Goal: Task Accomplishment & Management: Complete application form

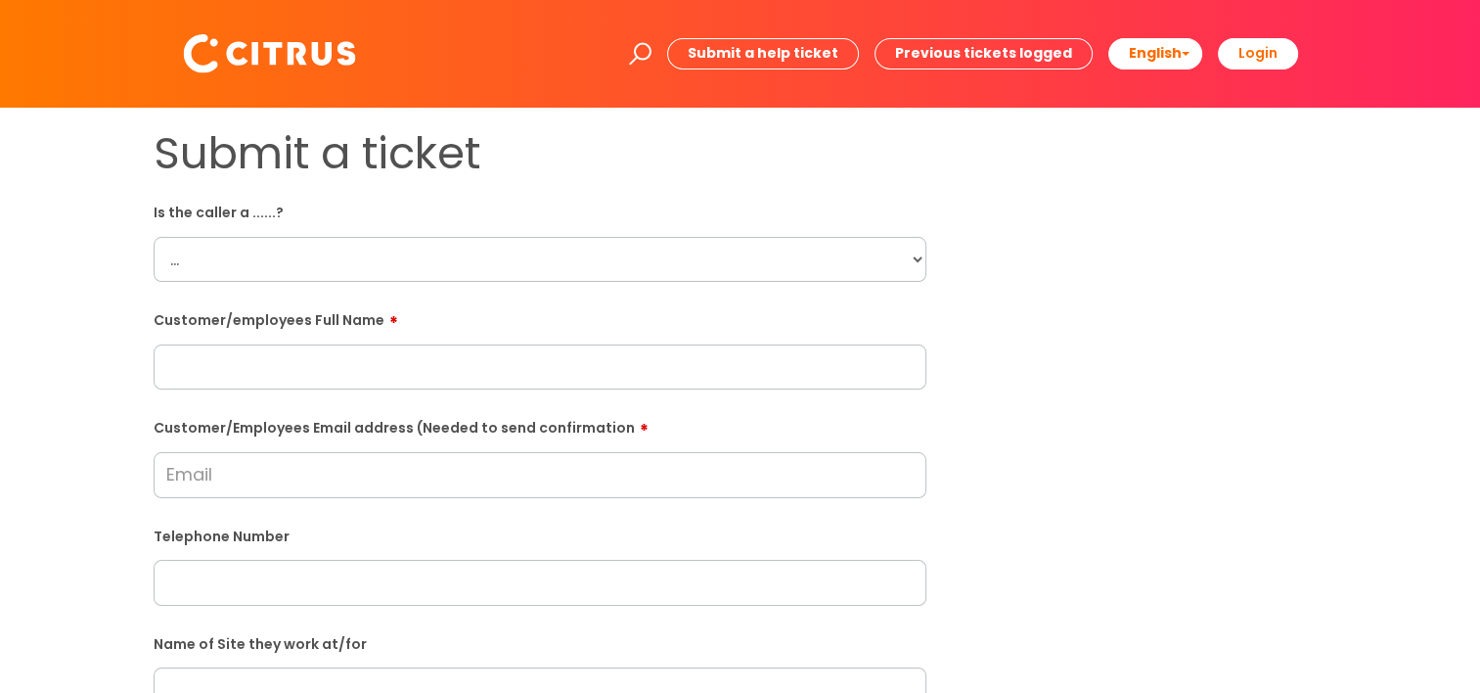
click at [363, 258] on select "... Citrus Customer Citrus Employee [DEMOGRAPHIC_DATA] Supplier" at bounding box center [540, 259] width 773 height 45
select select "Citrus Employee"
click at [154, 237] on select "... Citrus Customer Citrus Employee [DEMOGRAPHIC_DATA] Supplier" at bounding box center [540, 259] width 773 height 45
click at [310, 371] on input "text" at bounding box center [540, 366] width 773 height 45
paste input "[PERSON_NAME]"
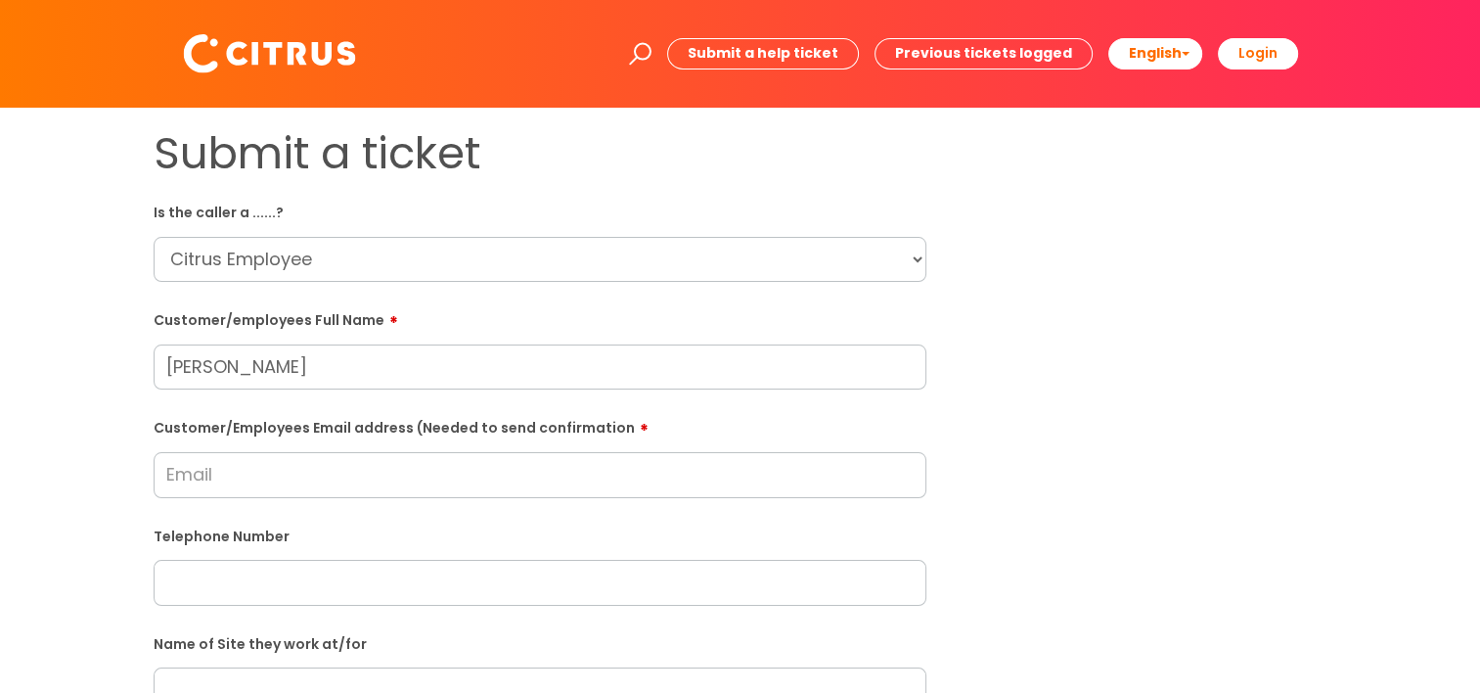
type input "[PERSON_NAME]"
click at [197, 478] on input "Customer/Employees Email address (Needed to send confirmation" at bounding box center [540, 474] width 773 height 45
paste input "[EMAIL_ADDRESS][DOMAIN_NAME]"
type input "[EMAIL_ADDRESS][DOMAIN_NAME]"
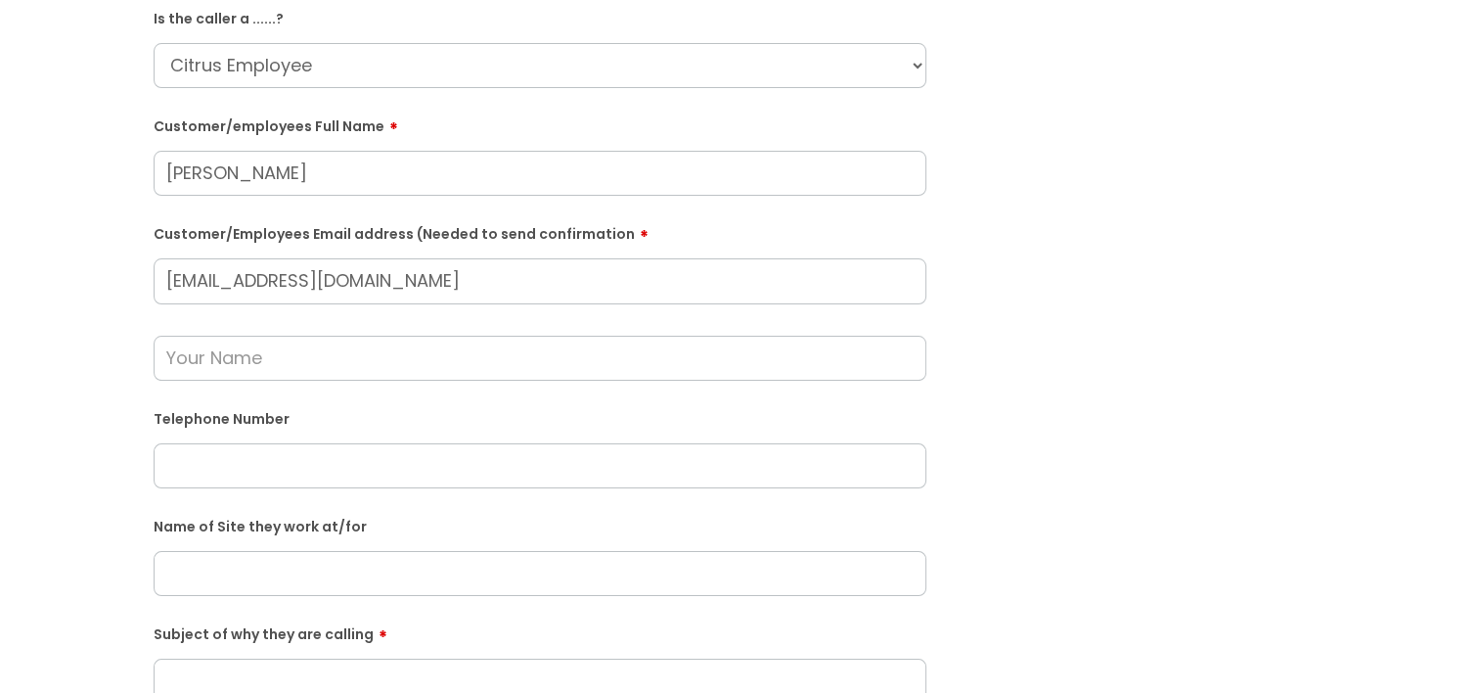
scroll to position [196, 0]
click at [223, 477] on input "text" at bounding box center [540, 463] width 773 height 45
paste input "07960018352"
type input "07960018352"
click at [373, 356] on input "text" at bounding box center [540, 356] width 773 height 45
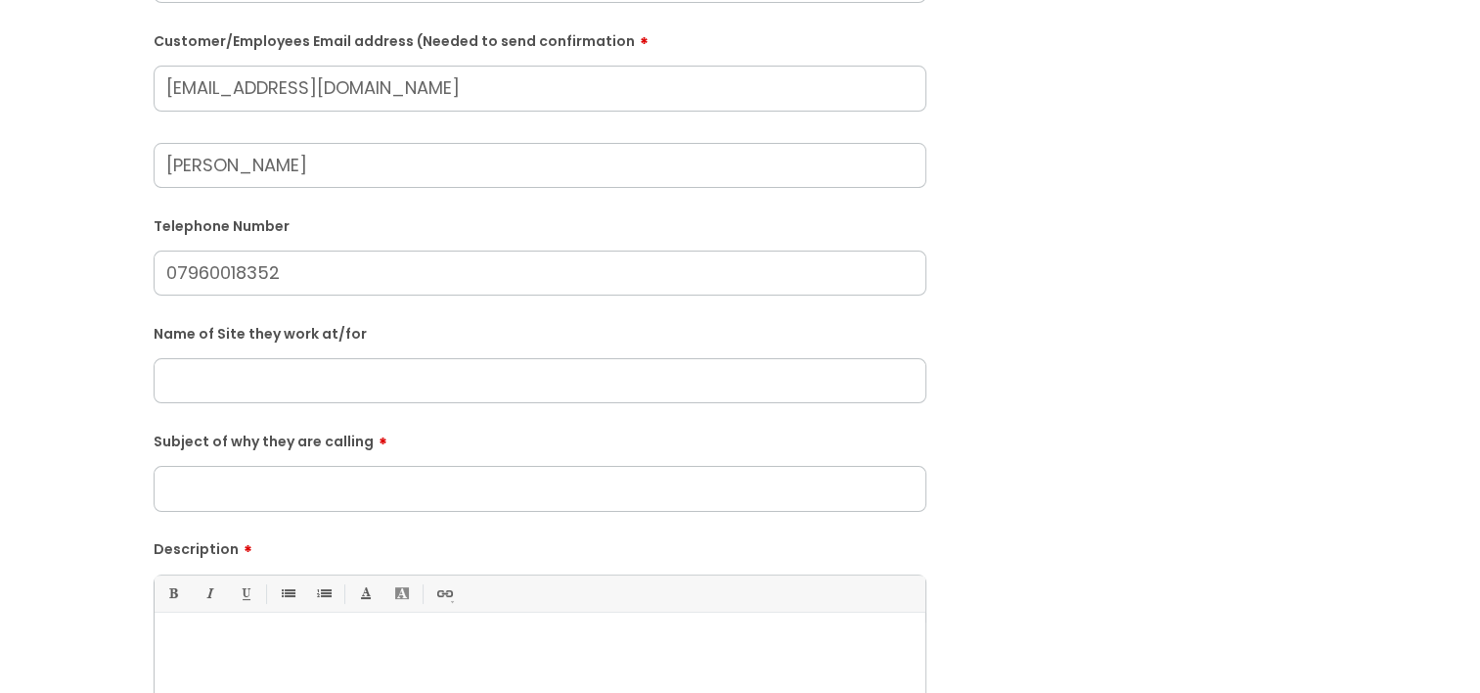
scroll to position [391, 0]
type input "[PERSON_NAME]"
click at [261, 382] on input "text" at bounding box center [540, 375] width 773 height 45
click at [202, 377] on input "text" at bounding box center [540, 375] width 773 height 45
type input "T"
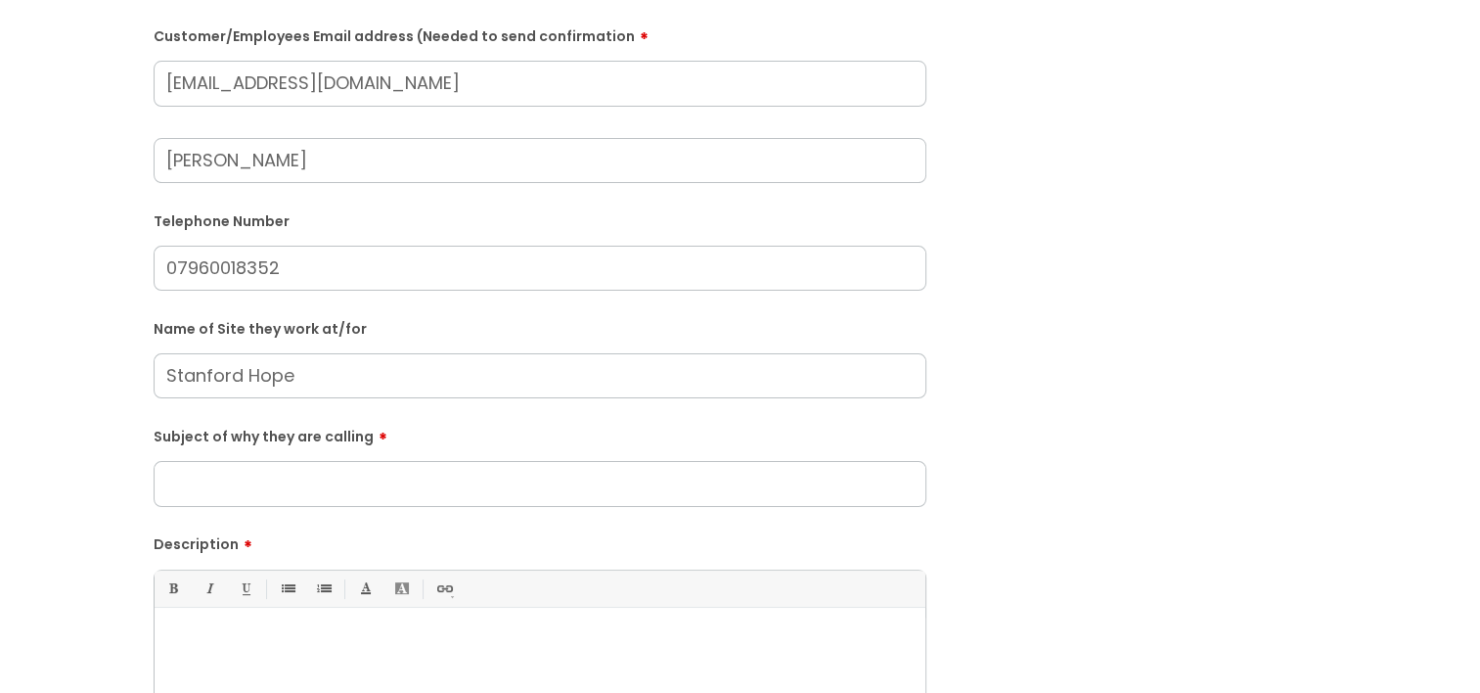
click at [238, 378] on input "Stanford Hope" at bounding box center [540, 375] width 773 height 45
drag, startPoint x: 309, startPoint y: 367, endPoint x: 112, endPoint y: 374, distance: 197.7
click at [112, 374] on div "Submit a ticket Is the caller a ......? ... Citrus Customer Citrus Employee [DE…" at bounding box center [740, 337] width 1441 height 1203
type input "Stanfordly Hope"
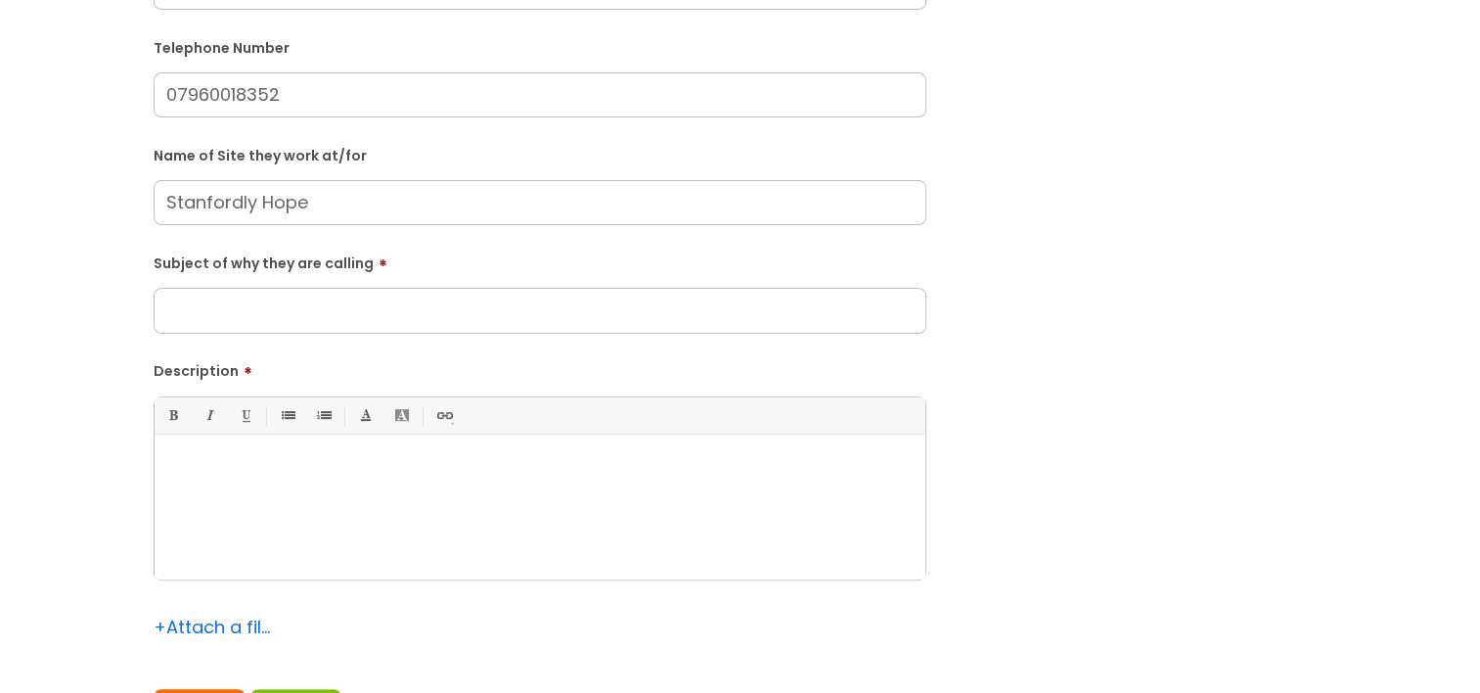
scroll to position [783, 0]
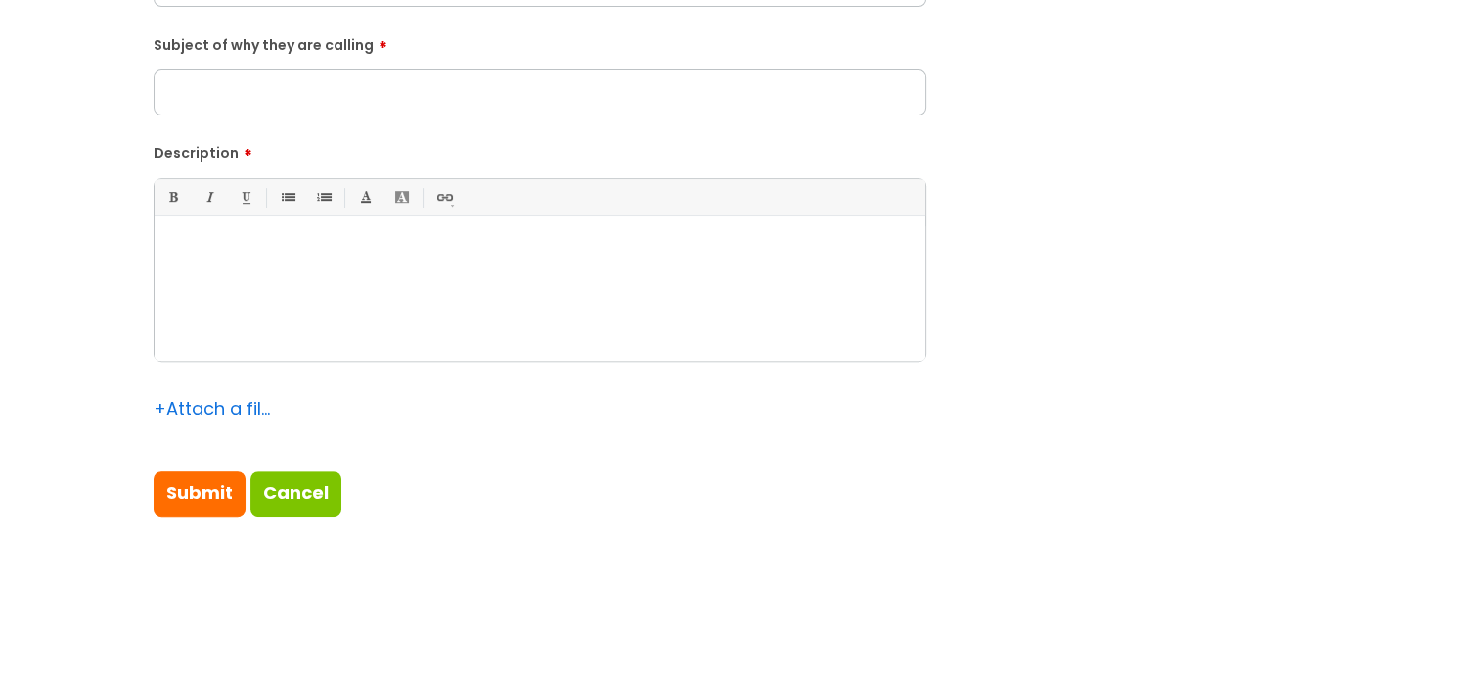
click at [376, 340] on div at bounding box center [540, 293] width 771 height 135
click at [442, 317] on div "She is calling as the timegate app is not coming up on the app store anymore." at bounding box center [540, 293] width 771 height 135
click at [517, 287] on div "She is calling as the timegate app is not coming up on the app store anymore." at bounding box center [540, 293] width 771 height 135
click at [767, 266] on div "She is calling as the timegate app is not coming up on the app store anymore." at bounding box center [540, 293] width 771 height 135
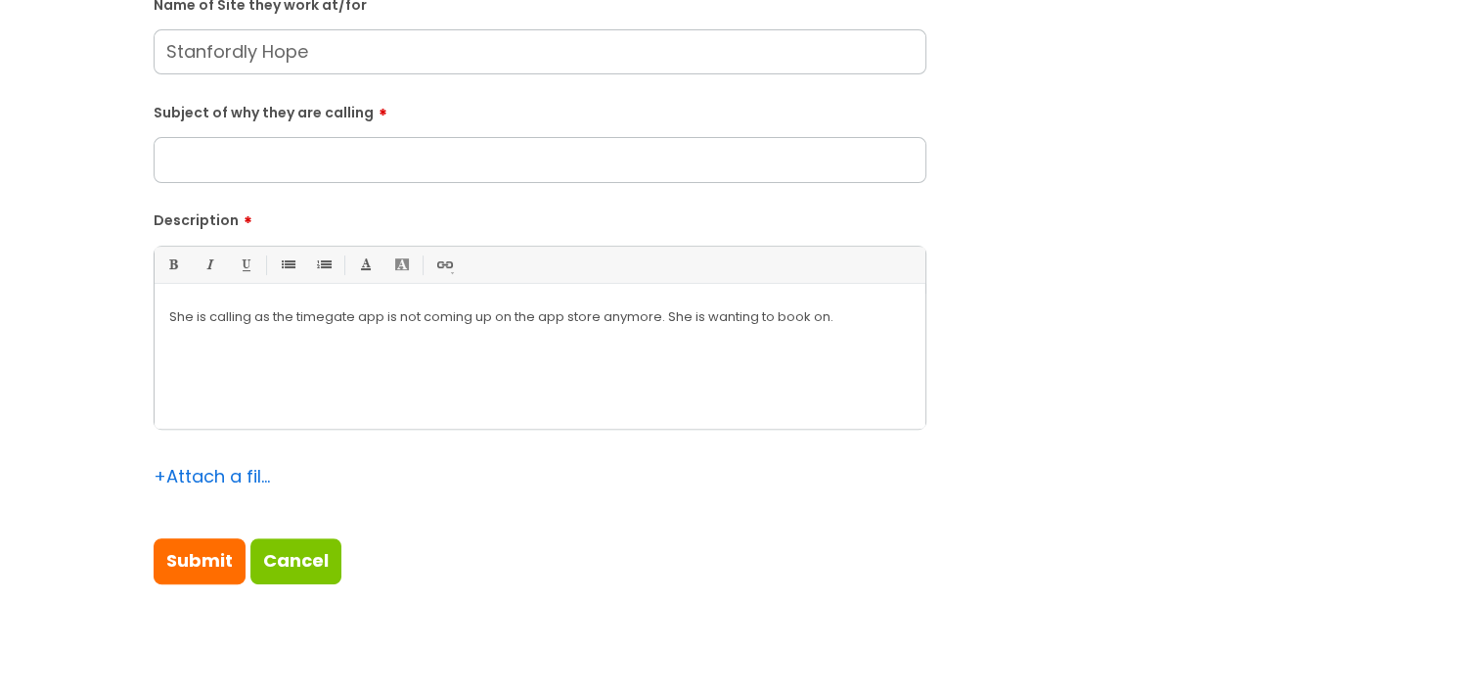
scroll to position [685, 0]
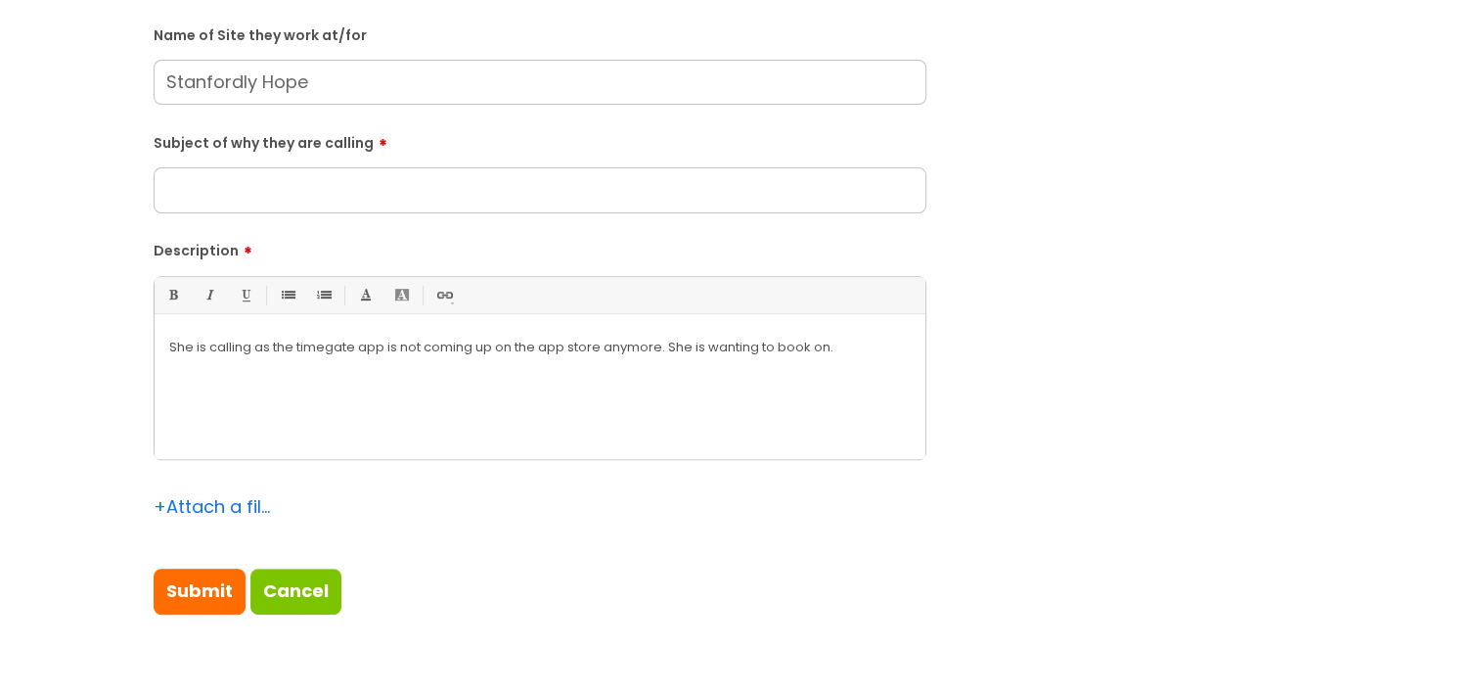
click at [261, 202] on input "Subject of why they are calling" at bounding box center [540, 189] width 773 height 45
click at [207, 196] on input "Timeate App" at bounding box center [540, 189] width 773 height 45
type input "Timegate App"
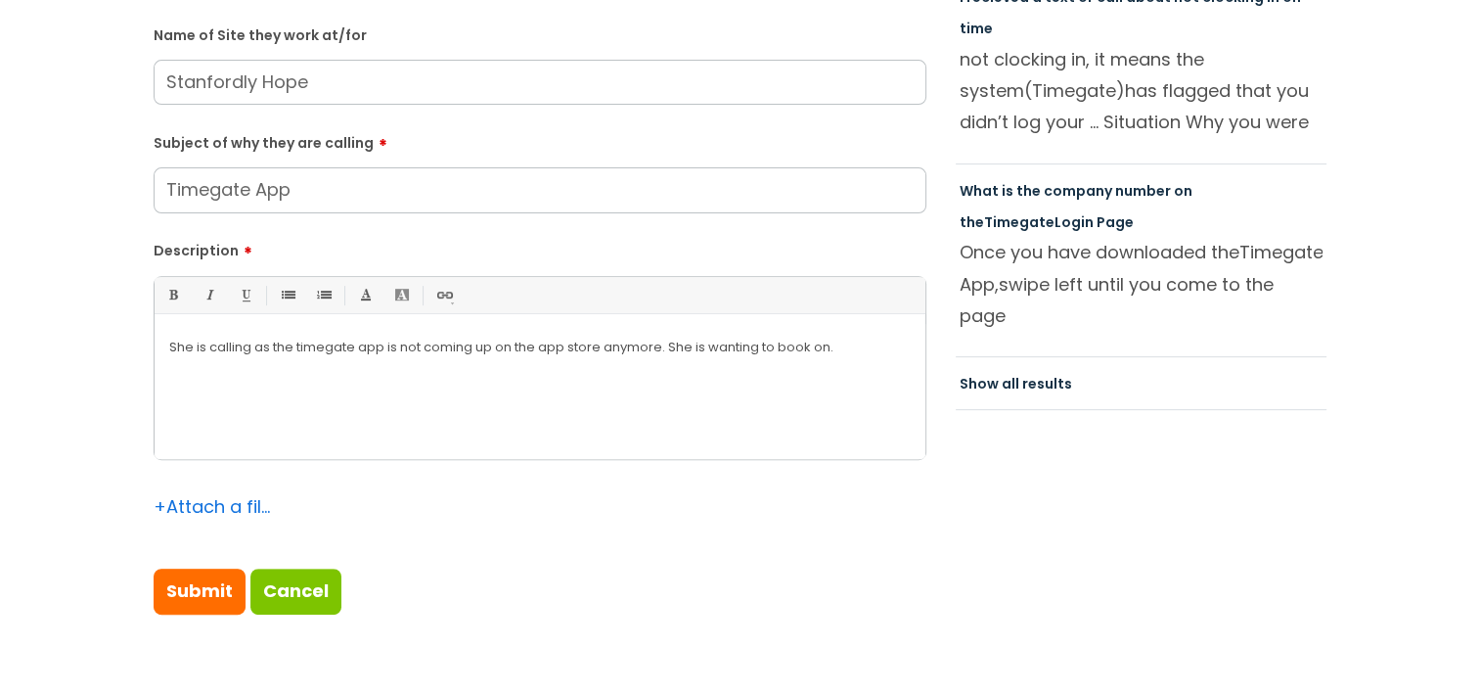
click at [429, 376] on div "She is calling as the timegate app is not coming up on the app store anymore. S…" at bounding box center [540, 391] width 771 height 135
click at [885, 364] on div "She is calling as the timegate app is not c oming up on the app store anymore. …" at bounding box center [540, 391] width 771 height 135
drag, startPoint x: 827, startPoint y: 367, endPoint x: 257, endPoint y: 364, distance: 569.3
click at [257, 364] on div "She is calling as the timegate app is not c oming up on the app store anymore. …" at bounding box center [540, 391] width 771 height 135
copy p "as the timegate app is not c oming up on the app store anymore. She is wanting …"
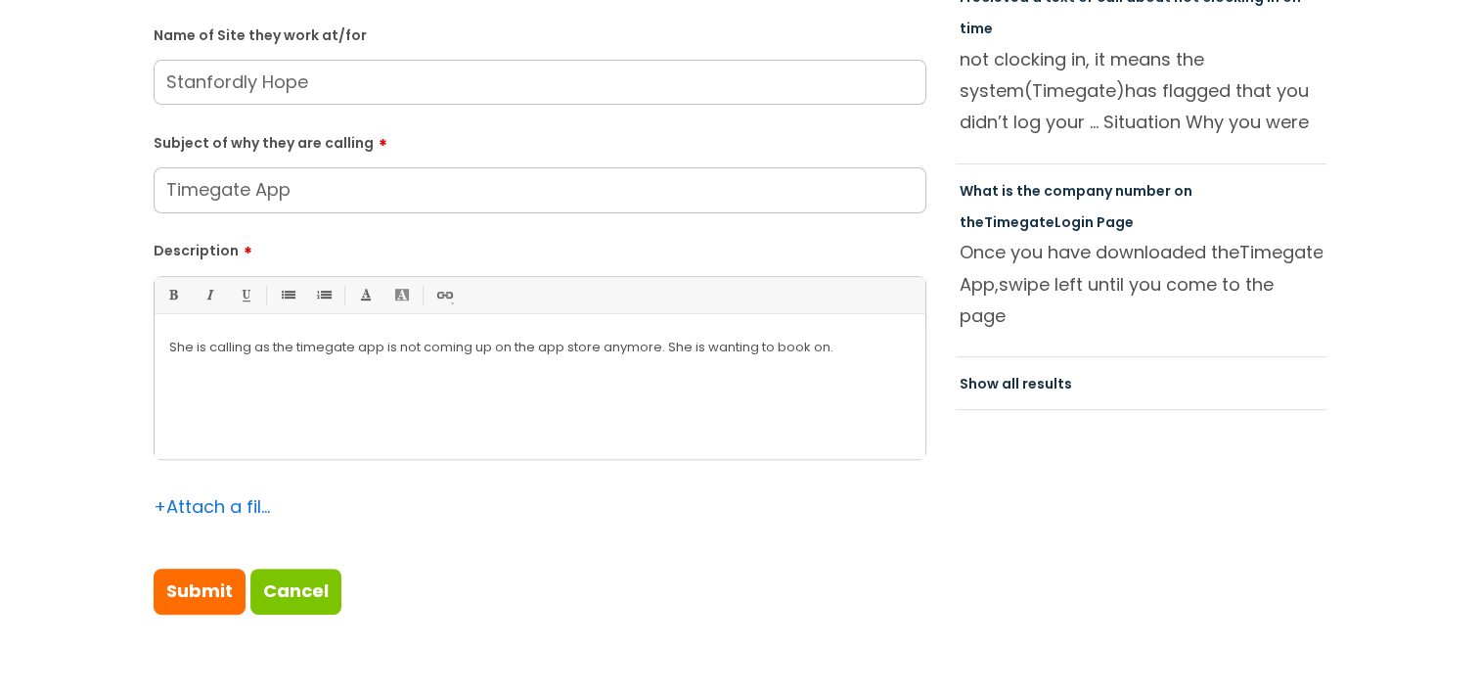
drag, startPoint x: 333, startPoint y: 82, endPoint x: 195, endPoint y: 81, distance: 137.9
click at [195, 81] on input "Stanfordly Hope" at bounding box center [540, 82] width 773 height 45
drag, startPoint x: 290, startPoint y: 191, endPoint x: 266, endPoint y: 192, distance: 23.5
click at [266, 192] on input "Timegate App" at bounding box center [540, 189] width 773 height 45
drag, startPoint x: 323, startPoint y: 92, endPoint x: 293, endPoint y: 83, distance: 30.6
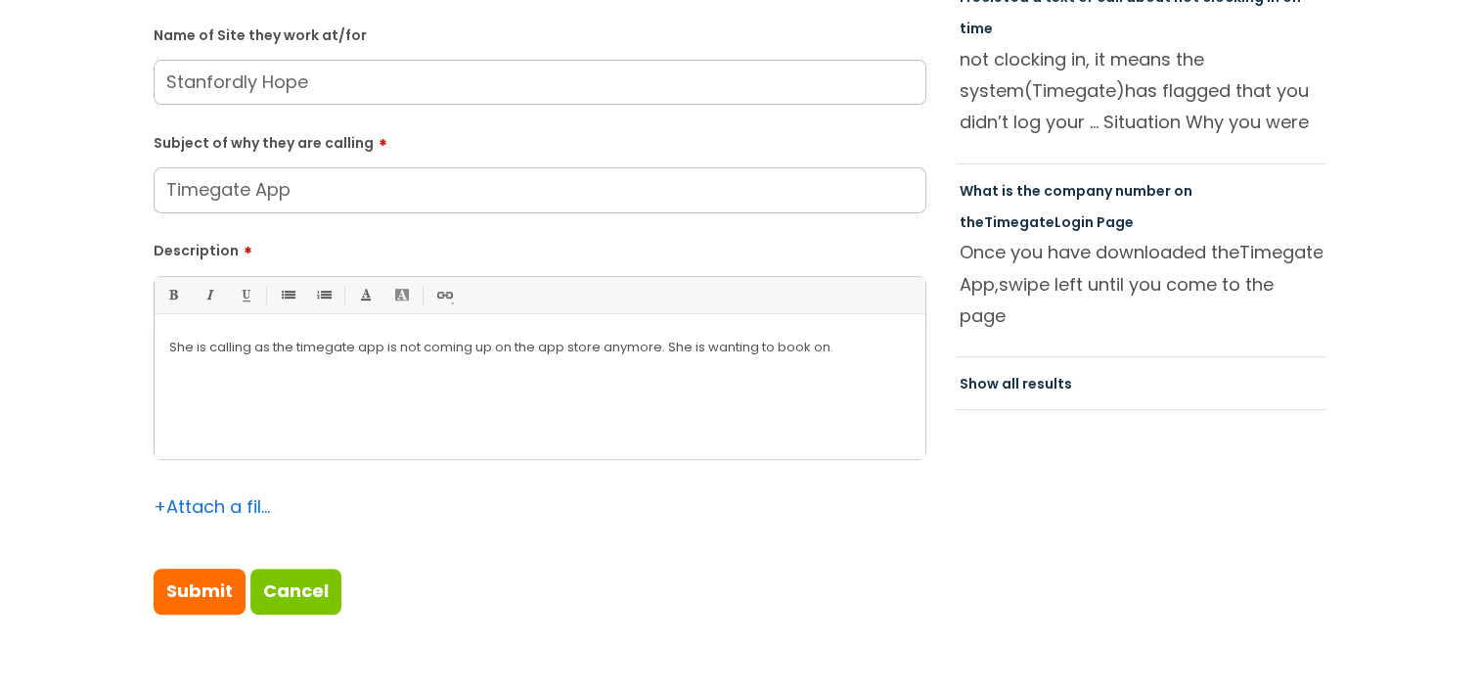
click at [321, 87] on input "Stanfordly Hope" at bounding box center [540, 82] width 773 height 45
drag, startPoint x: 293, startPoint y: 83, endPoint x: 82, endPoint y: 79, distance: 211.3
click at [82, 79] on div "Submit a ticket Is the caller a ......? ... Citrus Customer Citrus Employee [DE…" at bounding box center [740, 43] width 1441 height 1203
paste input "-le-"
type input "Stanford-le-Hope"
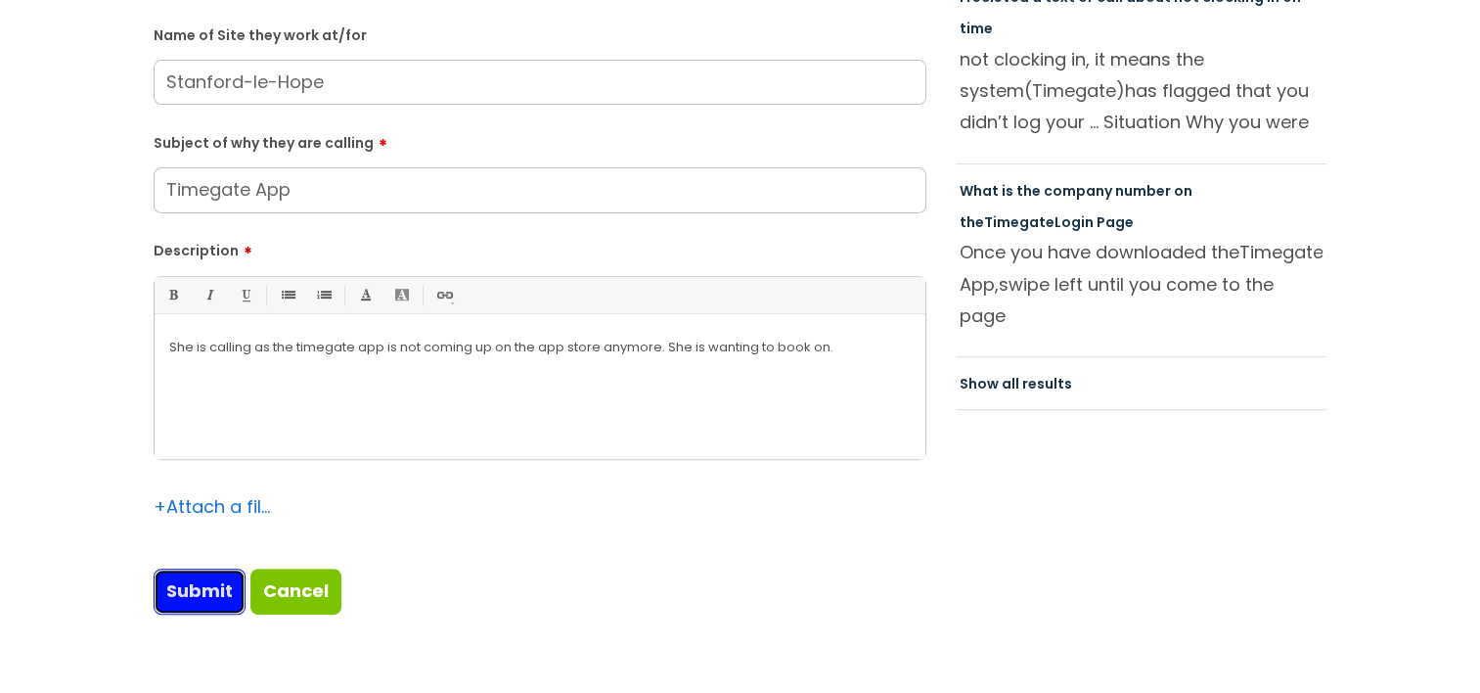
click at [239, 577] on input "Submit" at bounding box center [200, 590] width 92 height 45
type input "Please Wait..."
